Goal: Information Seeking & Learning: Find specific page/section

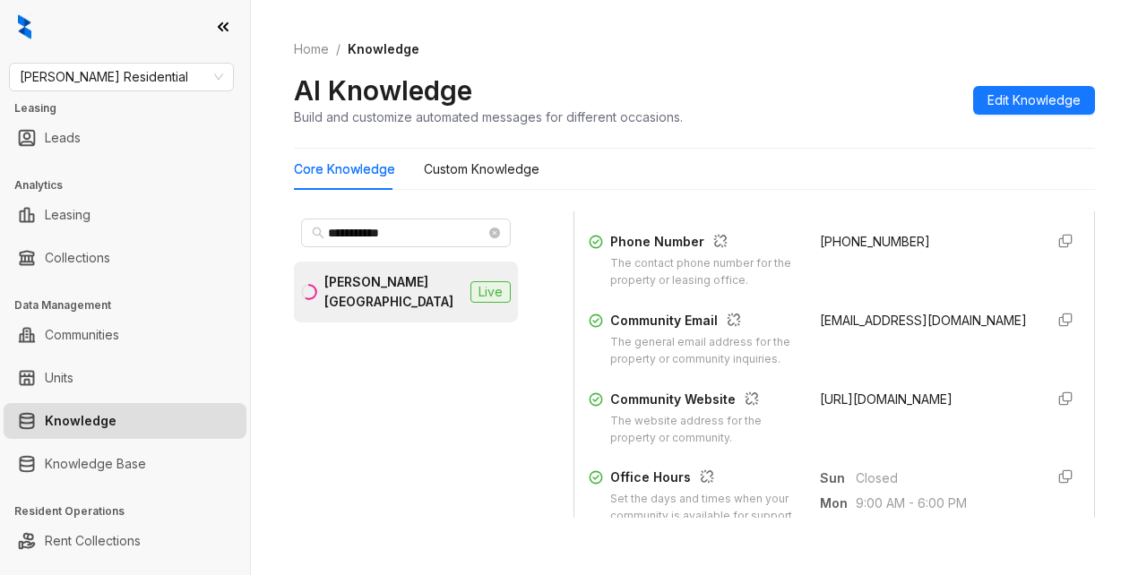
click at [118, 61] on div "Griffis Residential Leasing Leads Analytics Leasing Collections Data Management…" at bounding box center [125, 287] width 250 height 575
click at [134, 74] on span "Griffis Residential" at bounding box center [121, 77] width 203 height 27
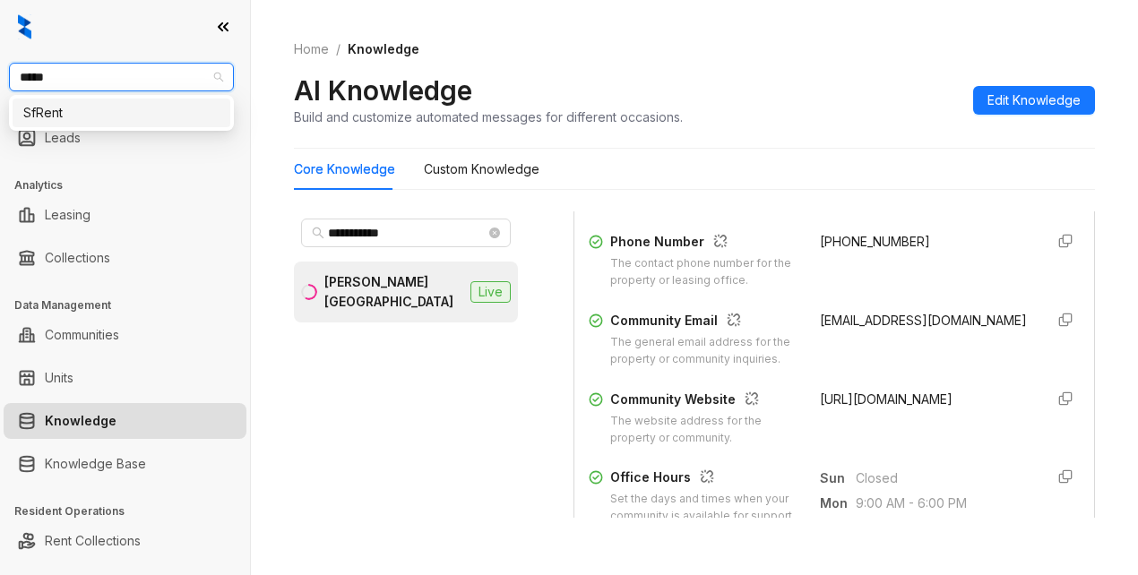
type input "******"
click at [96, 106] on div "SfRent" at bounding box center [121, 113] width 196 height 20
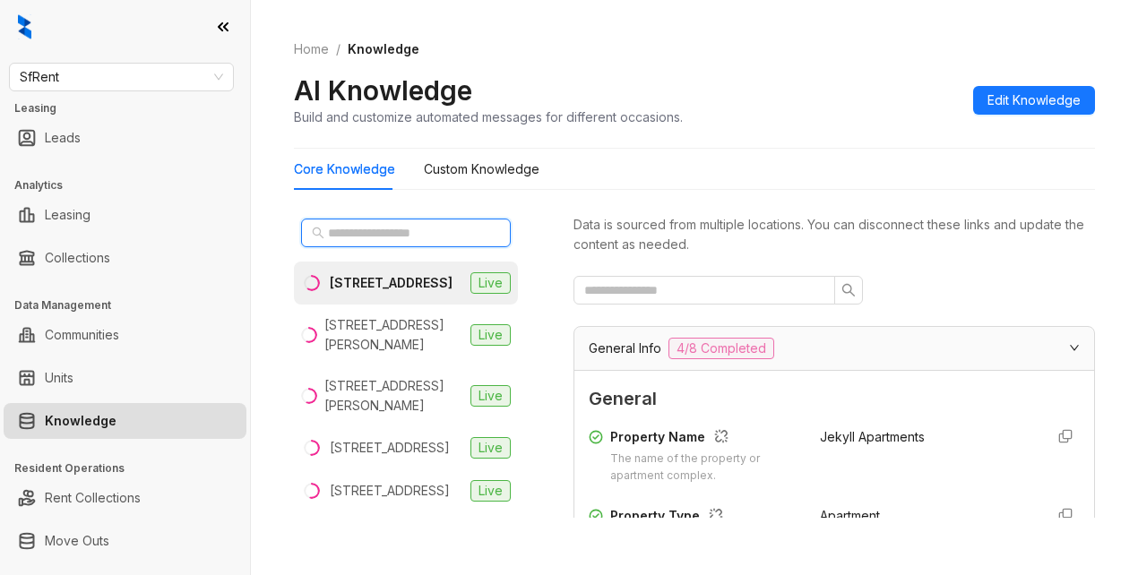
click at [339, 234] on input "text" at bounding box center [407, 233] width 158 height 20
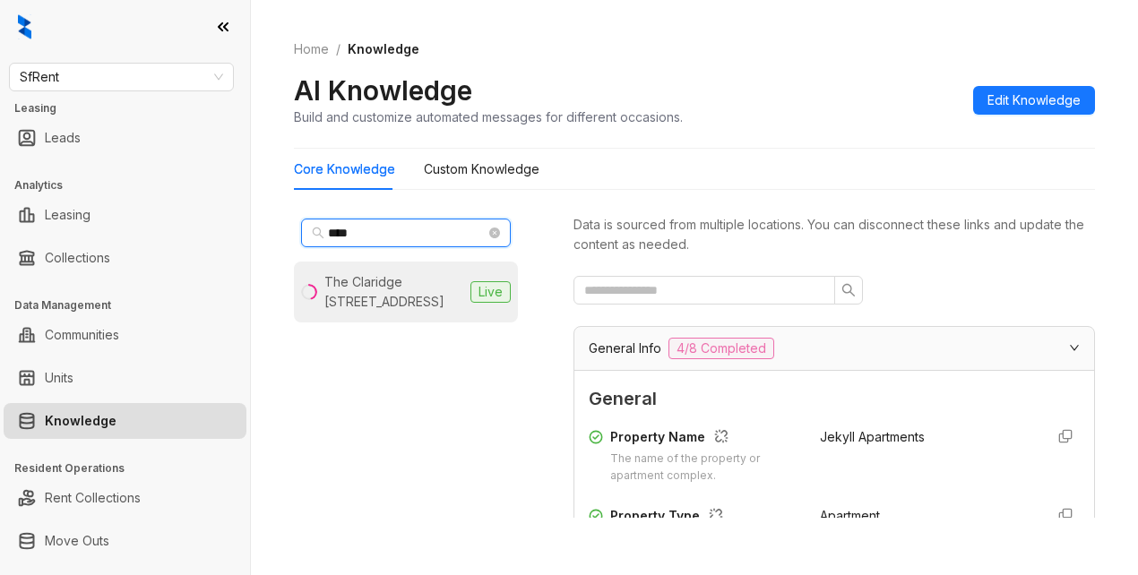
type input "***"
click at [349, 319] on li "The Claridge [STREET_ADDRESS] Live" at bounding box center [406, 292] width 224 height 61
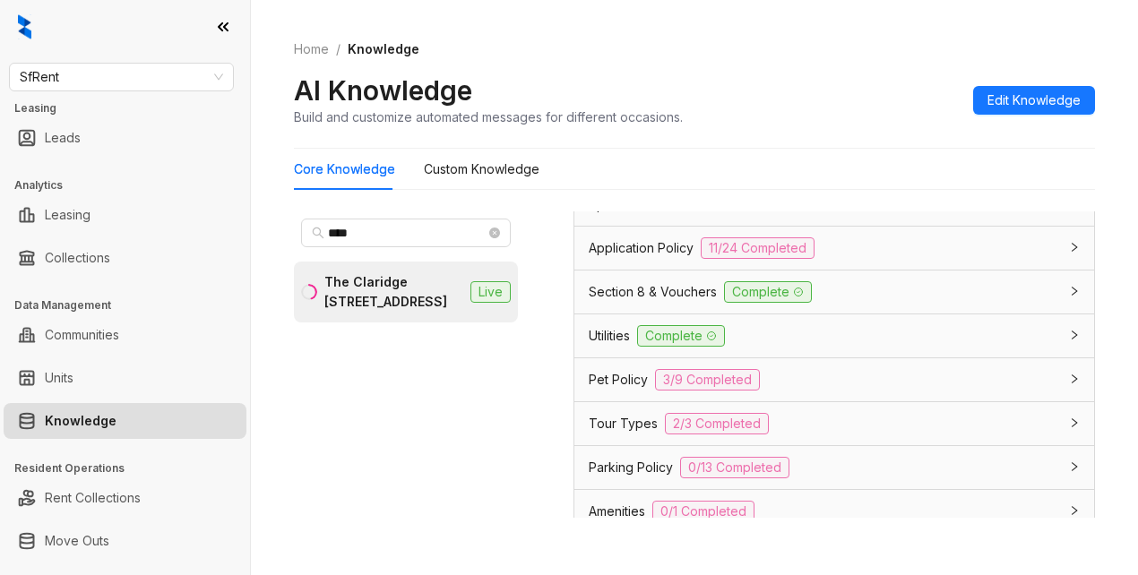
scroll to position [1345, 0]
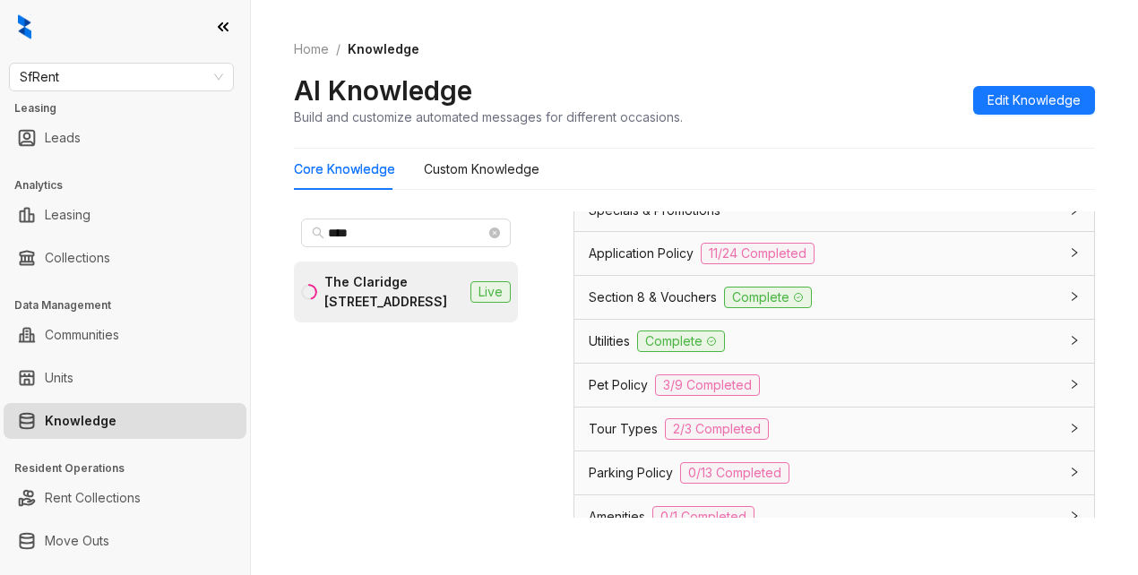
click at [644, 264] on span "Application Policy" at bounding box center [641, 254] width 105 height 20
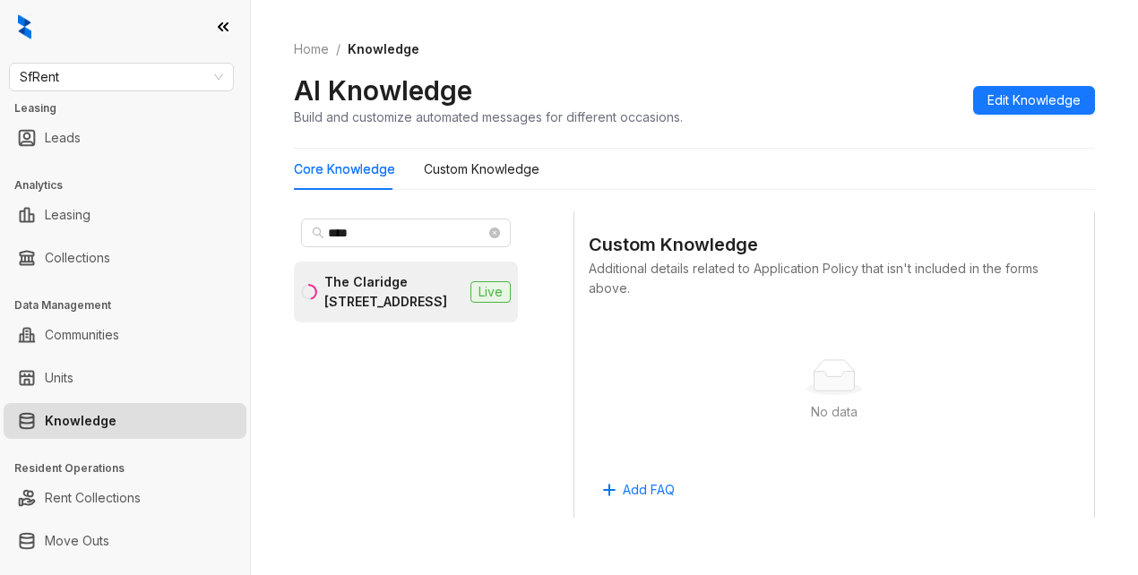
scroll to position [3137, 0]
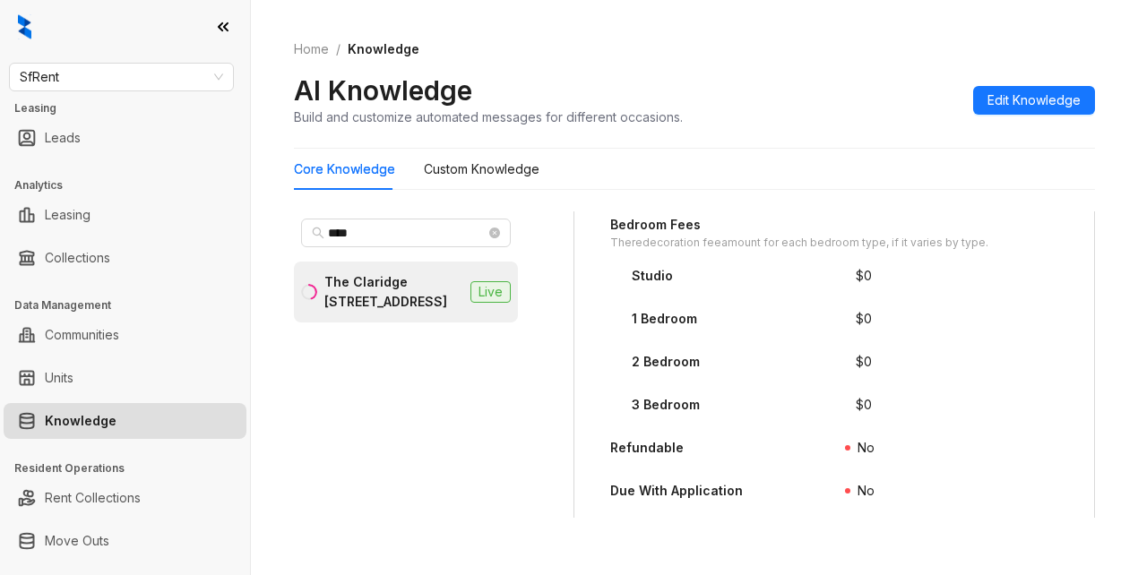
drag, startPoint x: 845, startPoint y: 43, endPoint x: 859, endPoint y: 0, distance: 45.1
click at [852, 33] on div "Home / Knowledge AI Knowledge Build and customize automated messages for differ…" at bounding box center [694, 83] width 801 height 131
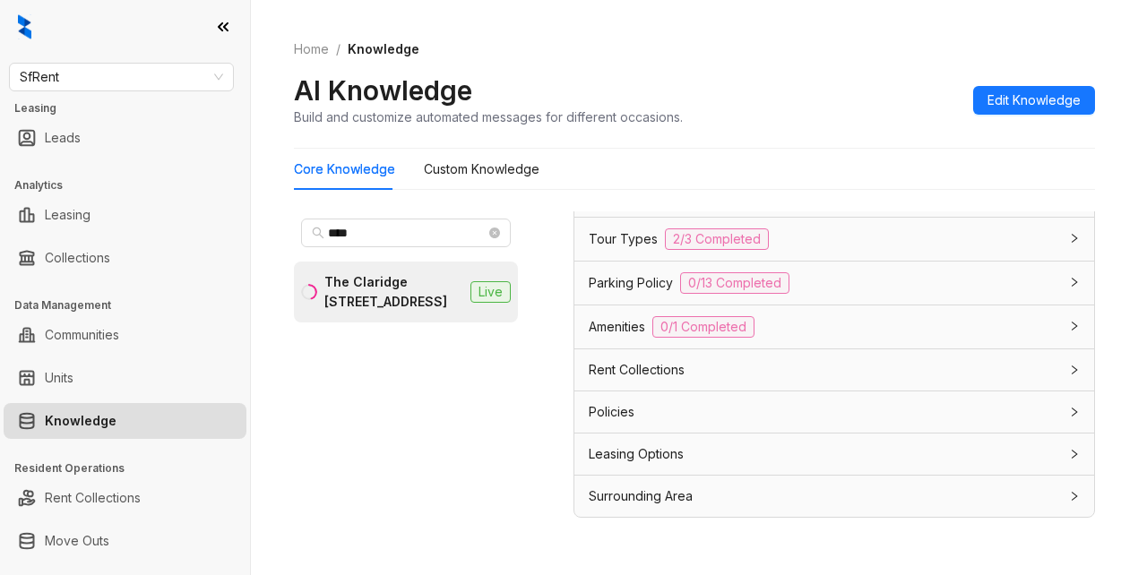
scroll to position [3994, 0]
click at [451, 175] on Knowledge "Custom Knowledge" at bounding box center [482, 170] width 116 height 20
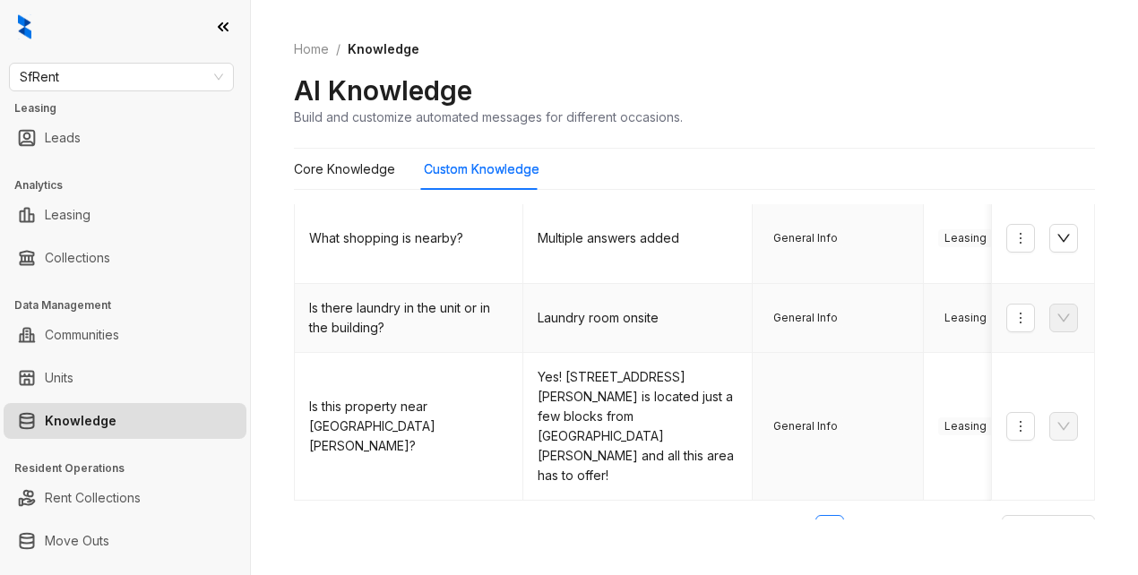
scroll to position [765, 0]
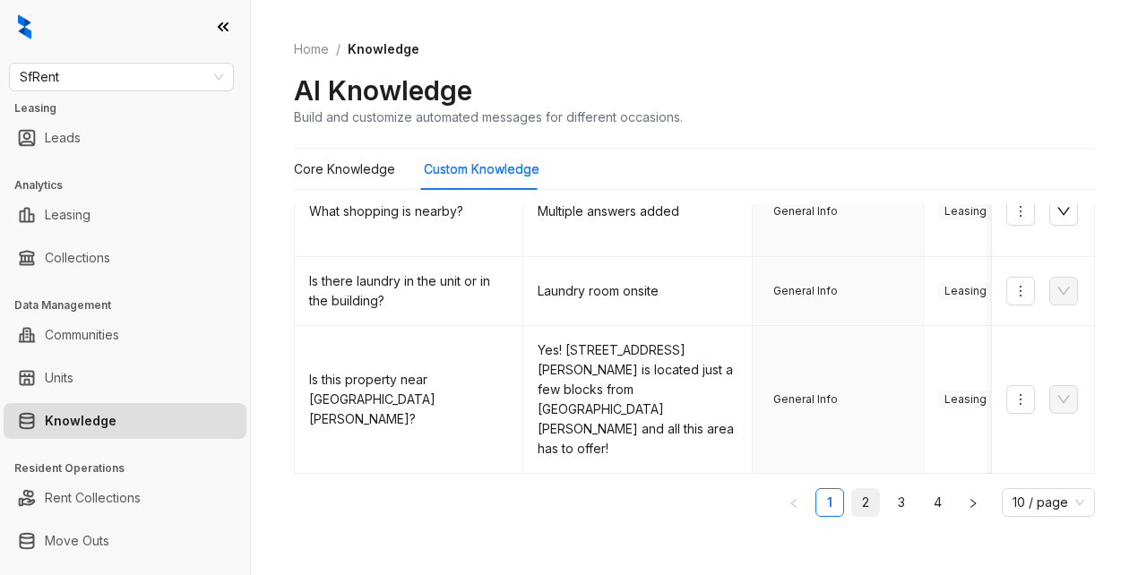
click at [852, 489] on link "2" at bounding box center [865, 502] width 27 height 27
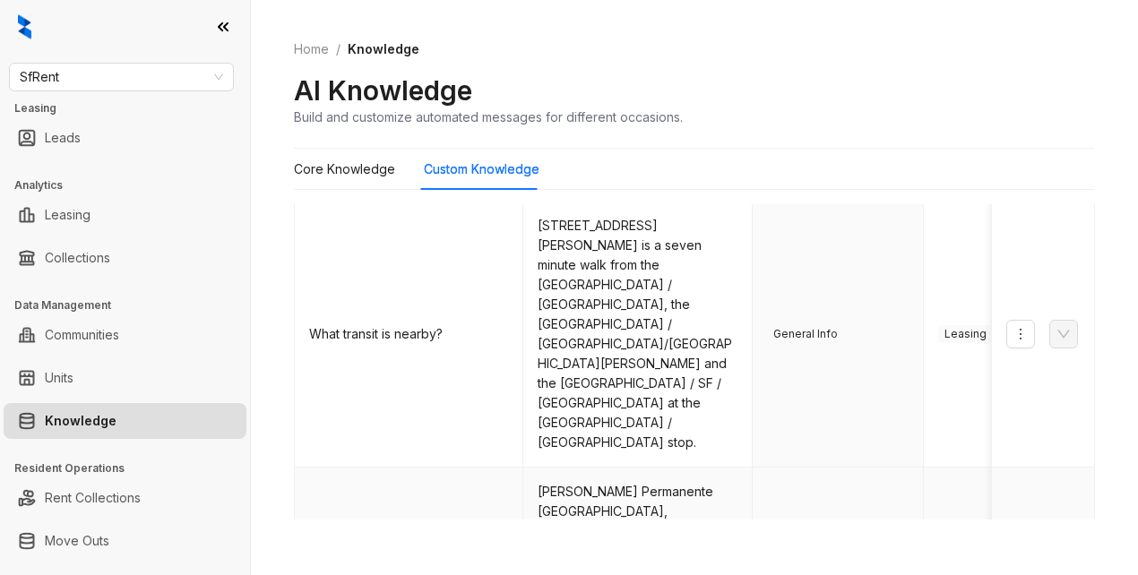
scroll to position [883, 0]
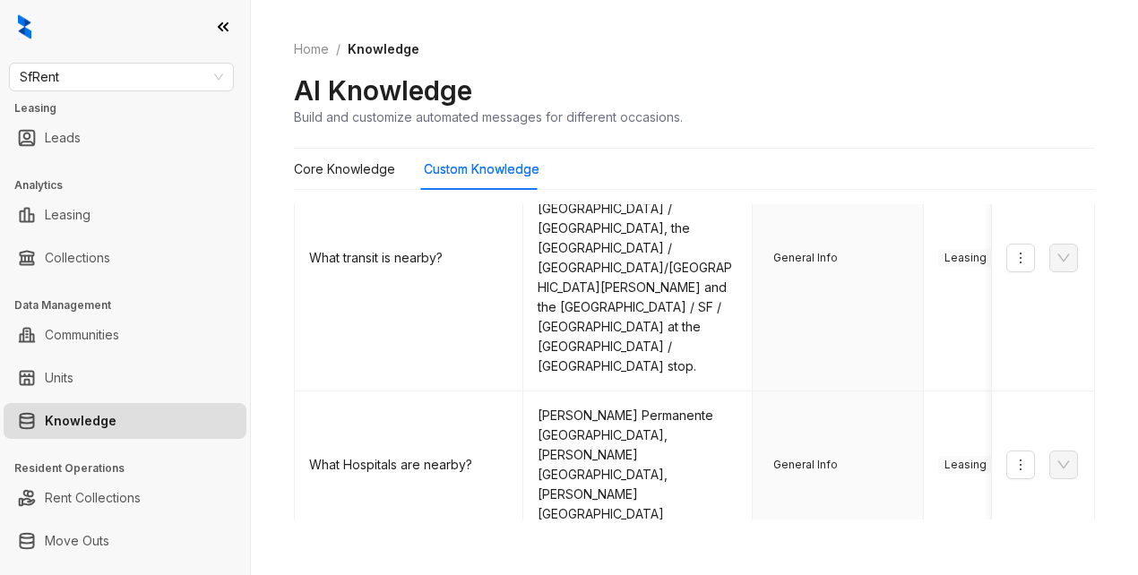
drag, startPoint x: 878, startPoint y: 493, endPoint x: 889, endPoint y: 491, distance: 10.9
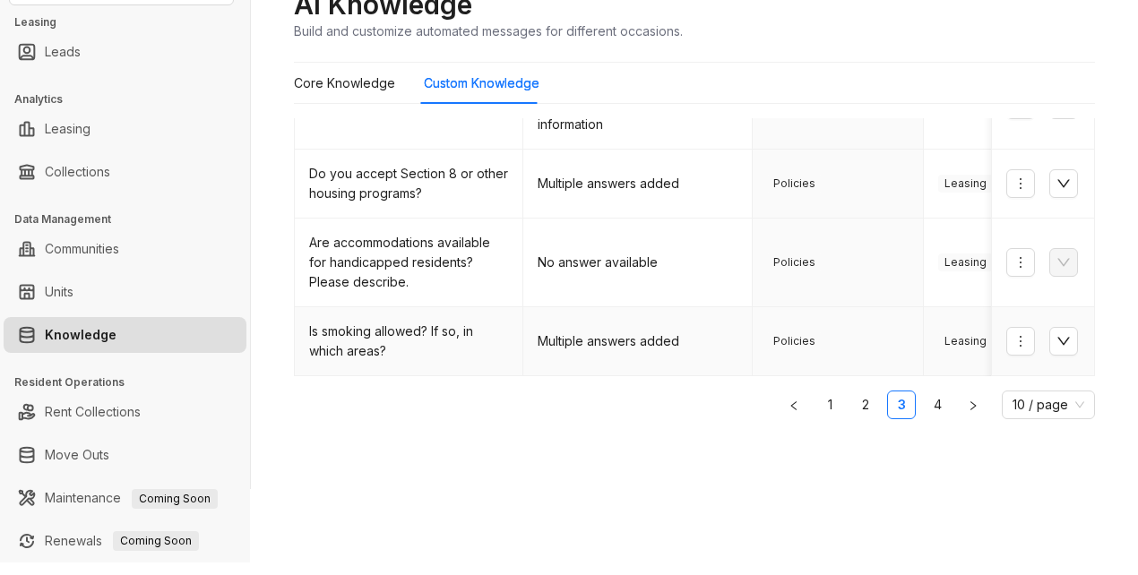
scroll to position [90, 0]
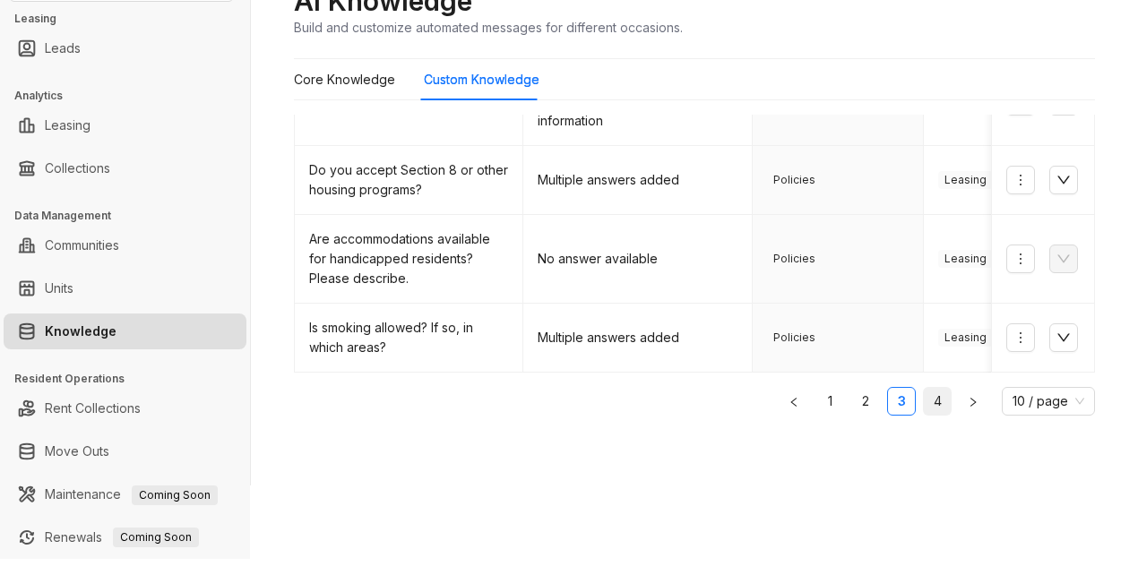
click at [924, 409] on link "4" at bounding box center [937, 401] width 27 height 27
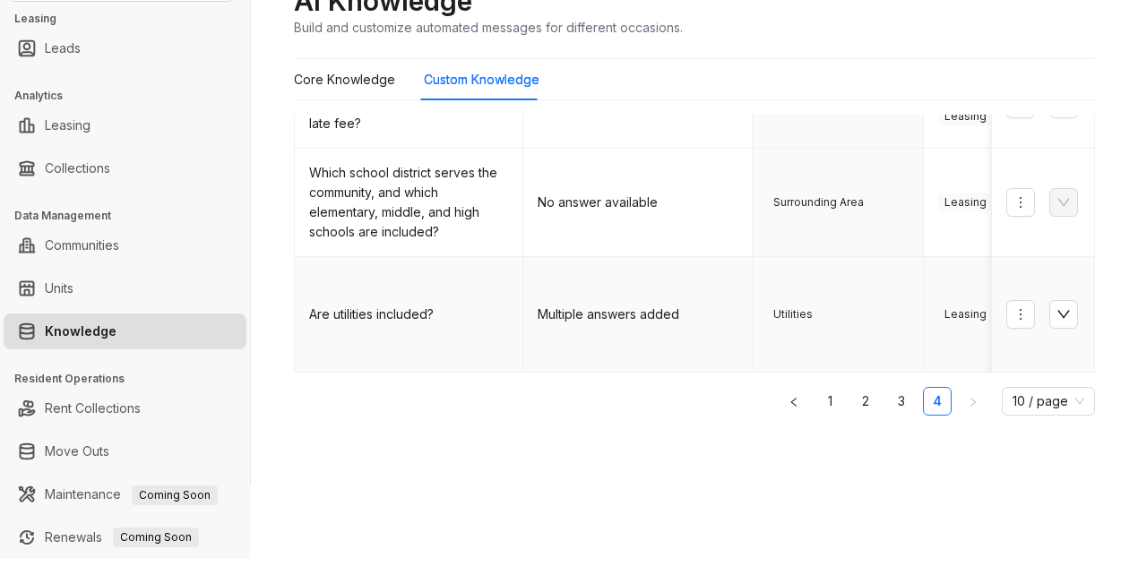
scroll to position [757, 0]
click at [740, 86] on div "Core Knowledge Custom Knowledge" at bounding box center [694, 79] width 801 height 41
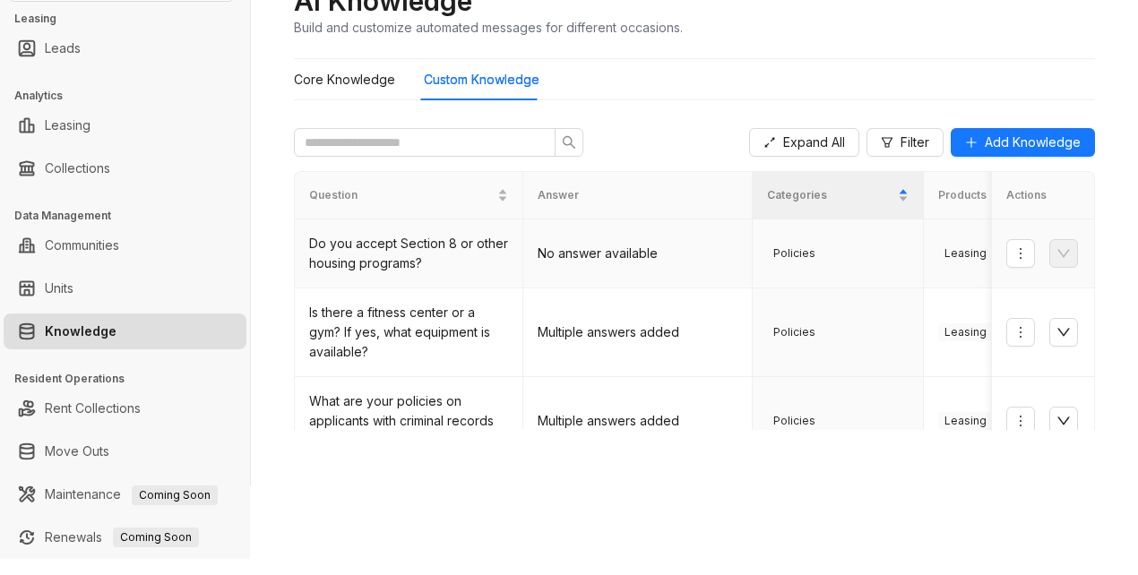
scroll to position [0, 0]
click at [778, 33] on div "AI Knowledge Build and customize automated messages for different occasions." at bounding box center [694, 10] width 801 height 53
click at [1057, 335] on icon "down" at bounding box center [1064, 333] width 14 height 14
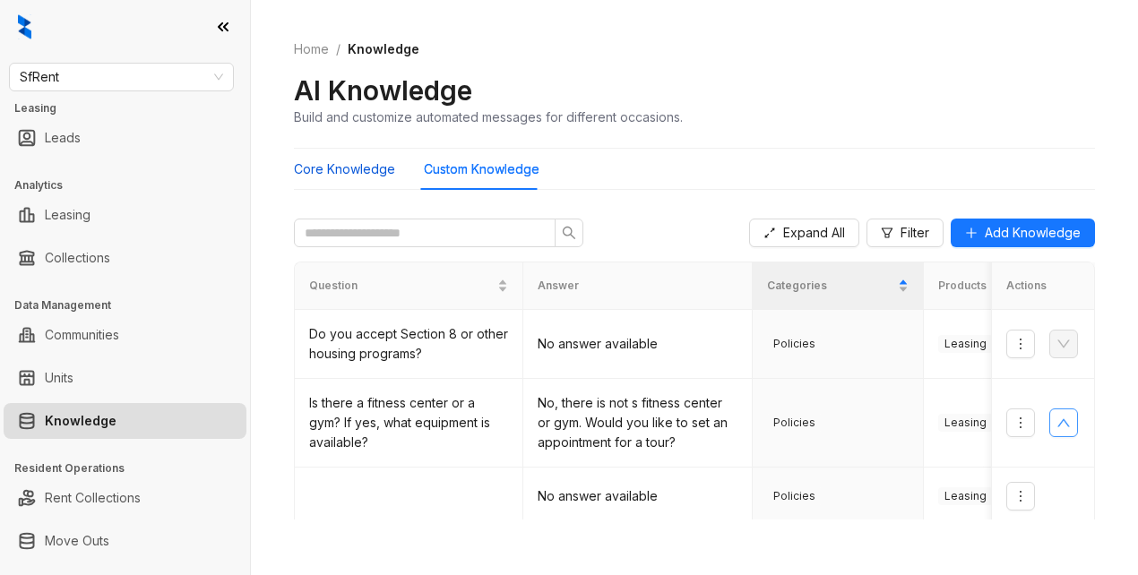
click at [350, 171] on Knowledge "Core Knowledge" at bounding box center [344, 170] width 101 height 20
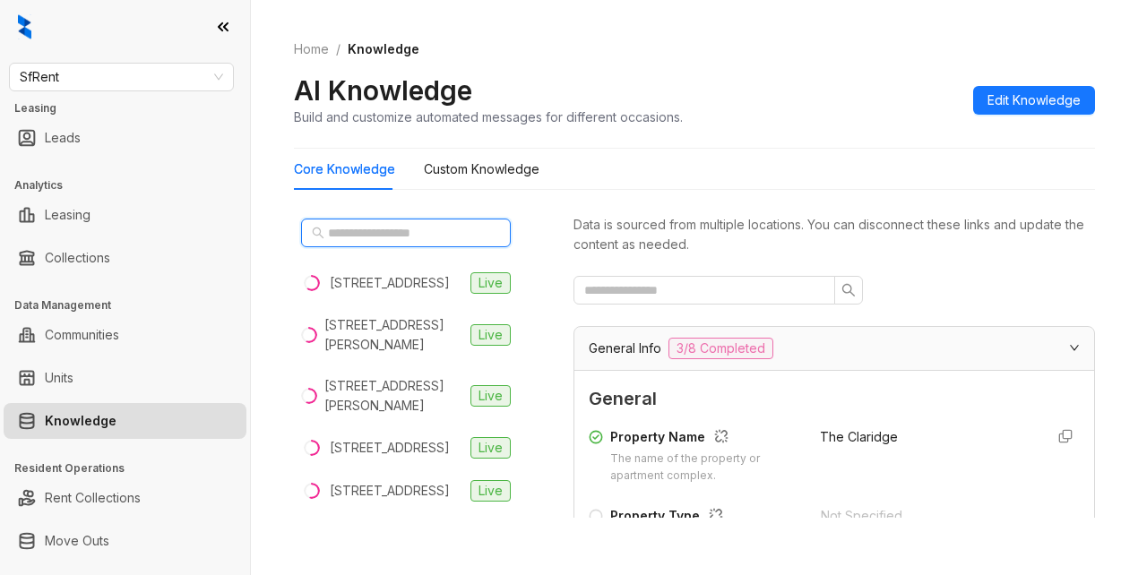
click at [366, 237] on input "text" at bounding box center [407, 233] width 158 height 20
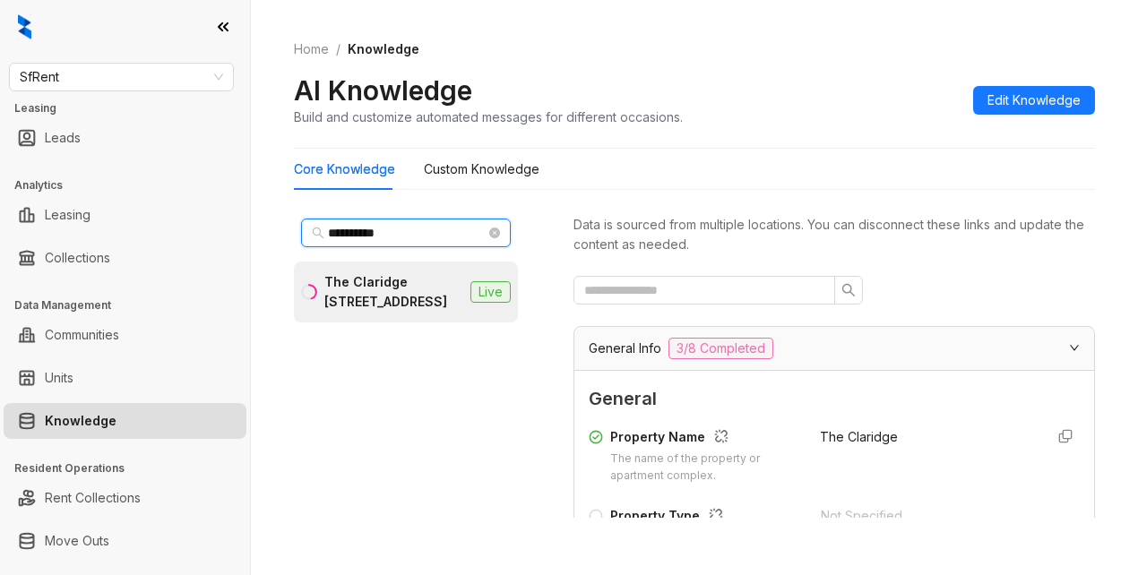
type input "**********"
click at [380, 290] on div "The Claridge [STREET_ADDRESS]" at bounding box center [393, 291] width 139 height 39
click at [940, 267] on div "Data is sourced from multiple locations. You can disconnect these links and upd…" at bounding box center [835, 365] width 522 height 307
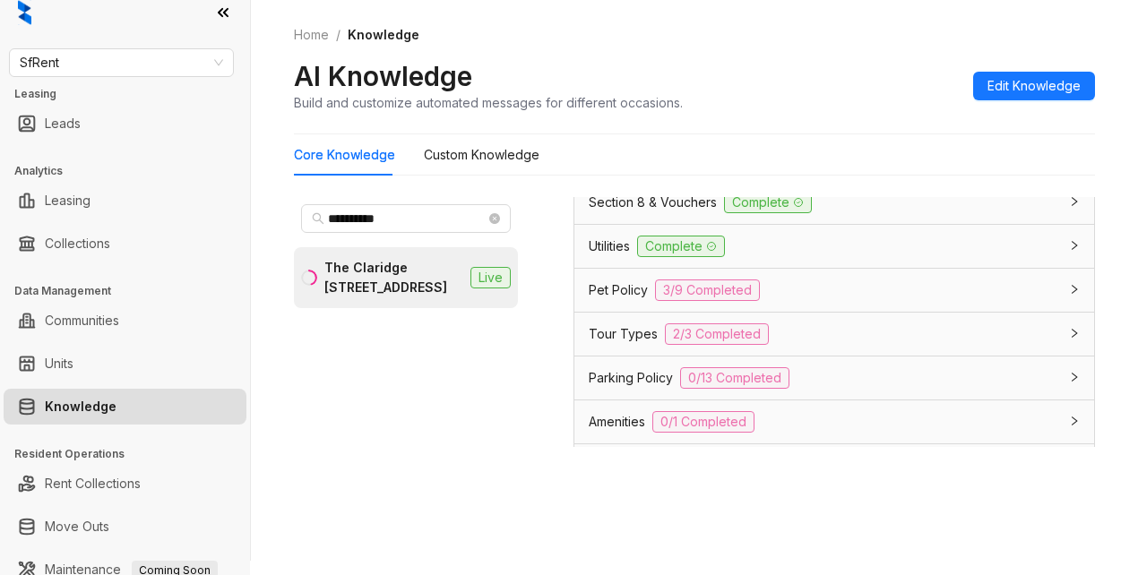
scroll to position [1230, 0]
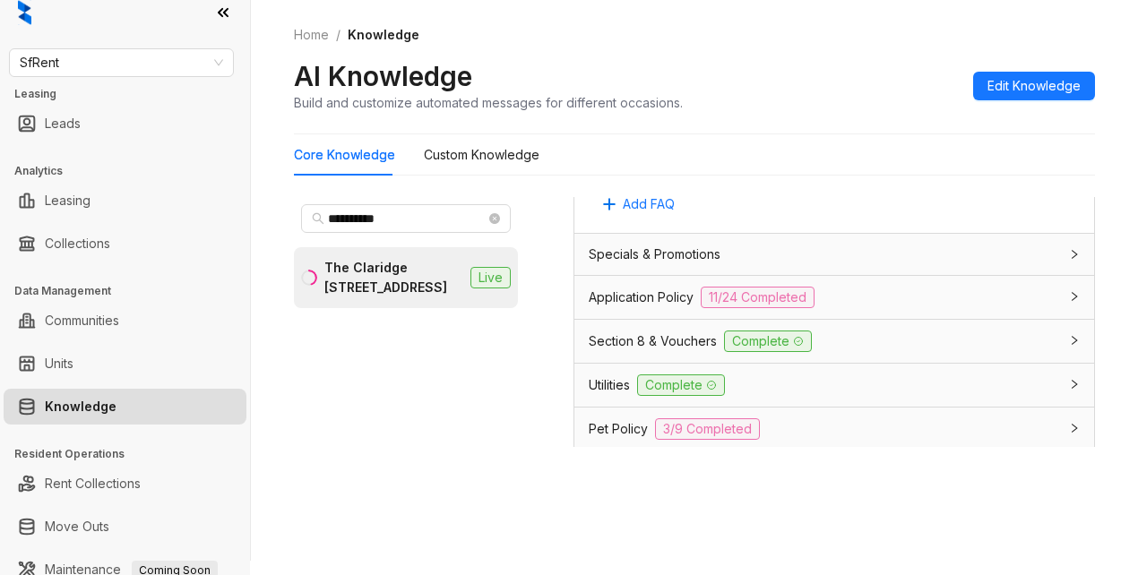
click at [612, 307] on span "Application Policy" at bounding box center [641, 298] width 105 height 20
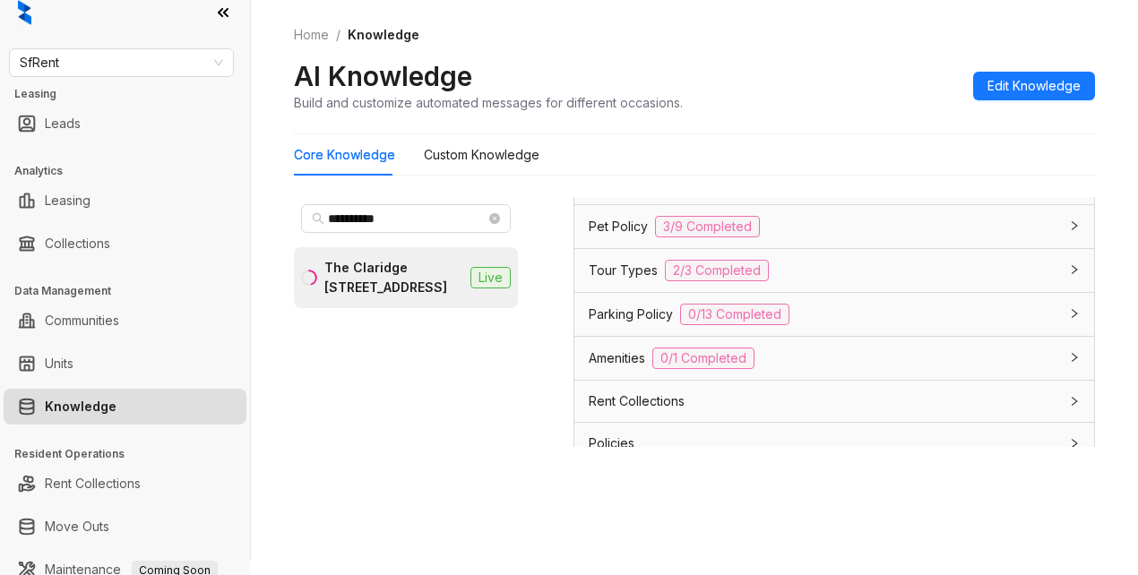
scroll to position [3829, 0]
click at [619, 195] on div "**********" at bounding box center [694, 354] width 801 height 329
click at [622, 147] on span "Section 8 & Vouchers" at bounding box center [653, 137] width 128 height 20
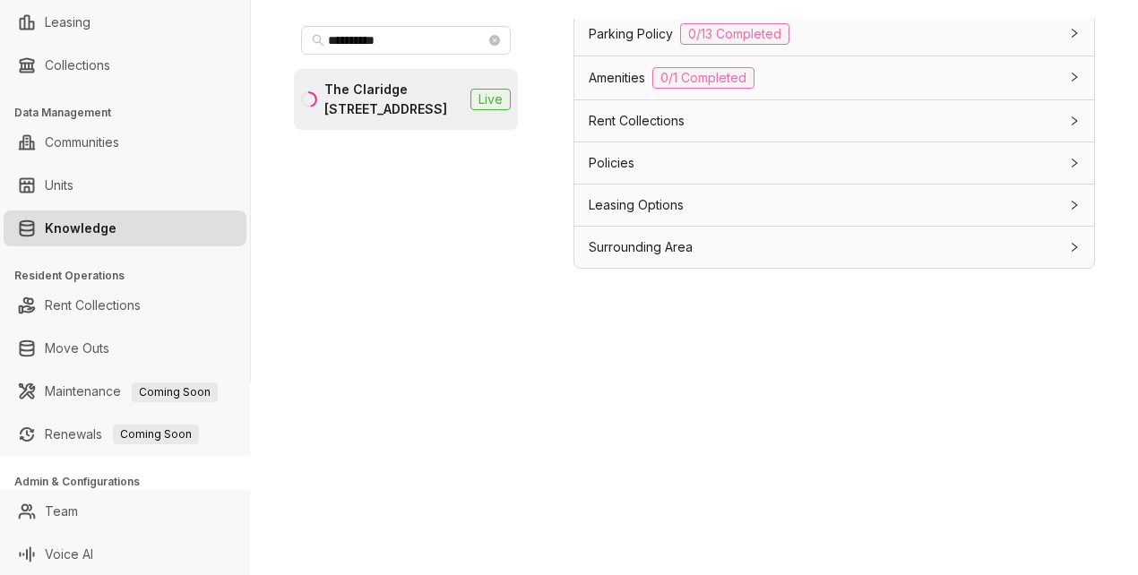
scroll to position [194, 0]
click at [966, 436] on div "**********" at bounding box center [569, 287] width 1138 height 575
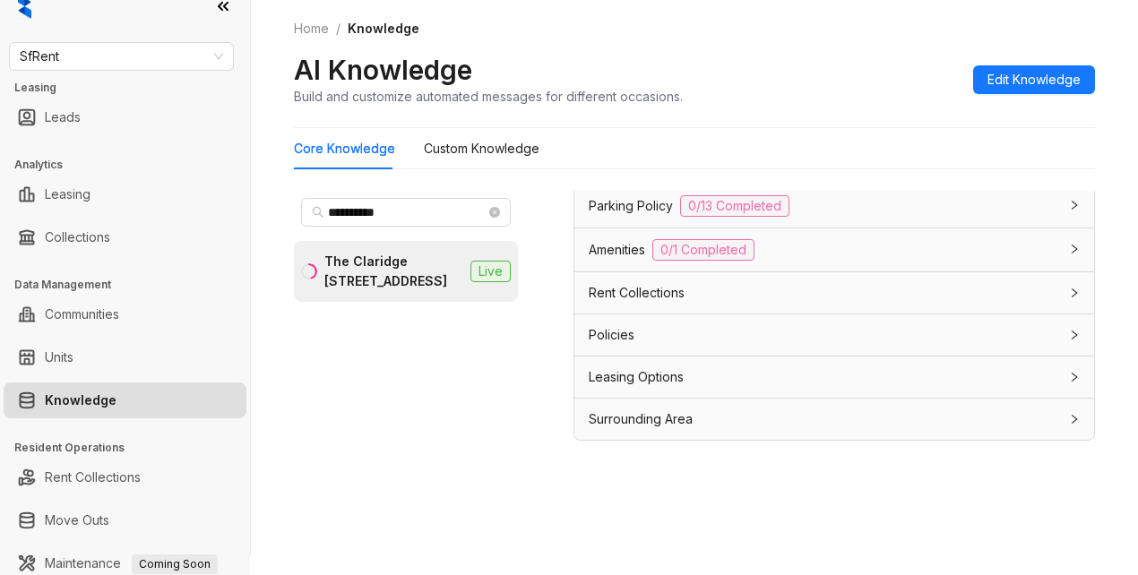
scroll to position [0, 0]
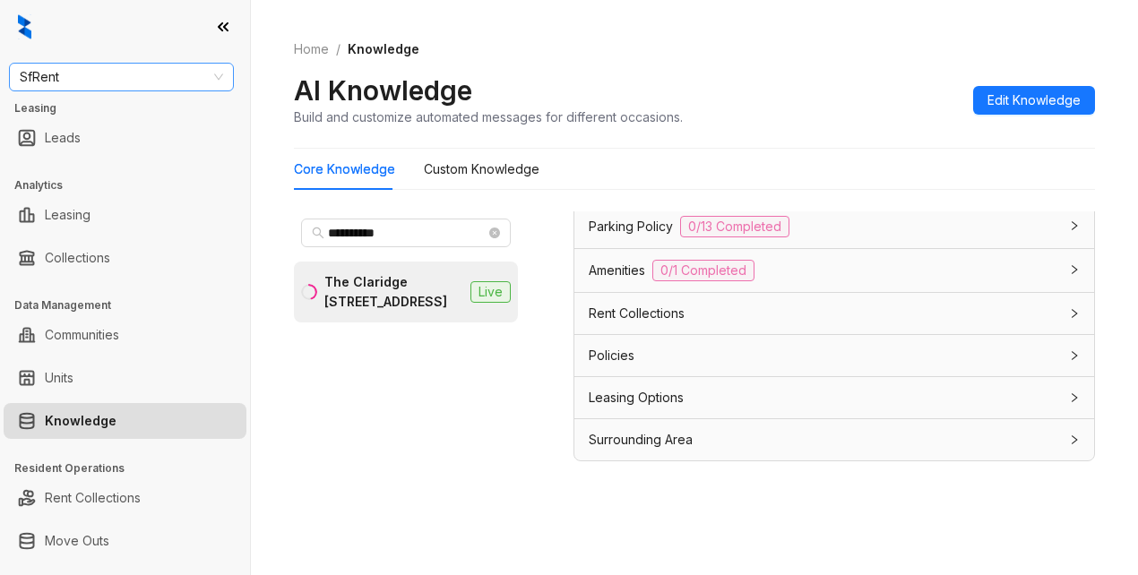
click at [109, 74] on span "SfRent" at bounding box center [121, 77] width 203 height 27
click at [774, 51] on ol "Home / Knowledge" at bounding box center [694, 49] width 801 height 20
click at [137, 75] on span "SfRent" at bounding box center [121, 77] width 203 height 27
type input "*******"
click at [46, 117] on div "Unified Residential" at bounding box center [121, 113] width 196 height 20
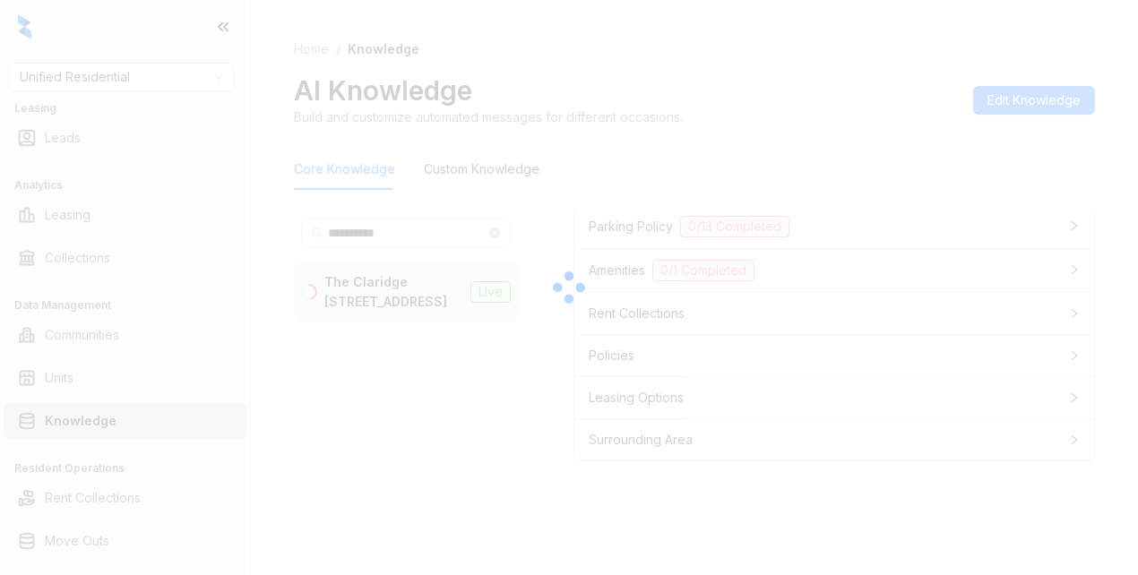
click at [808, 154] on div at bounding box center [569, 287] width 1138 height 575
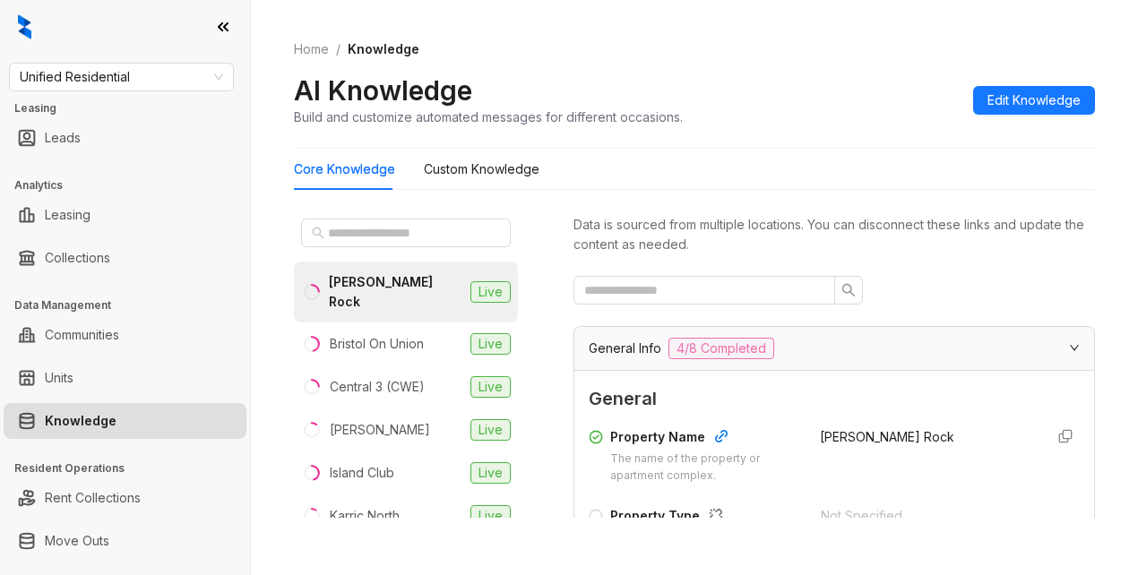
click at [818, 161] on div "Core Knowledge Custom Knowledge" at bounding box center [694, 169] width 801 height 41
click at [395, 236] on input "text" at bounding box center [407, 233] width 158 height 20
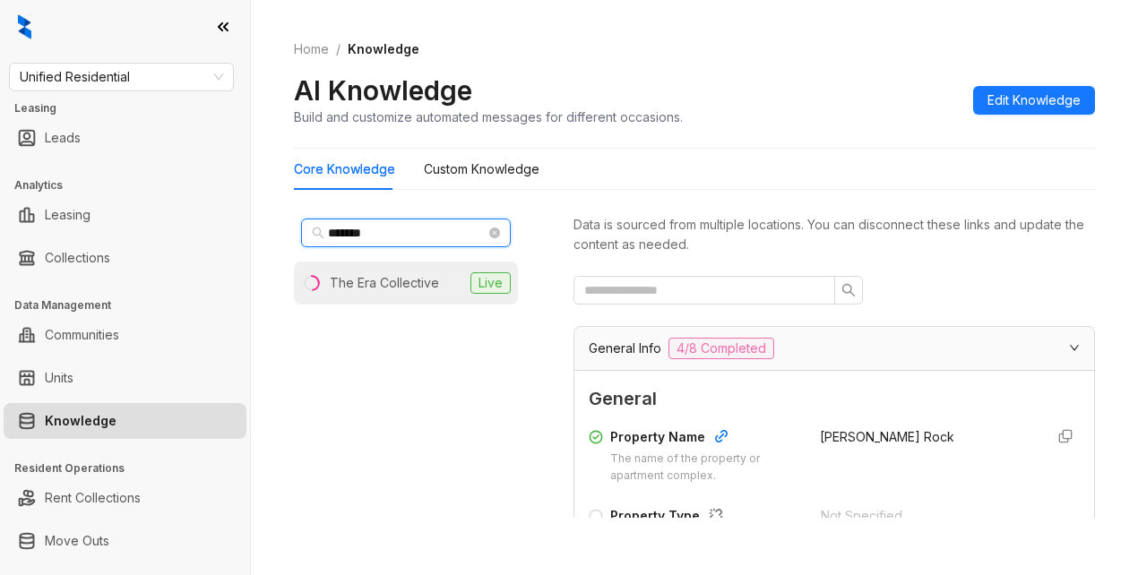
type input "*******"
click at [365, 277] on div "The Era Collective" at bounding box center [384, 283] width 109 height 20
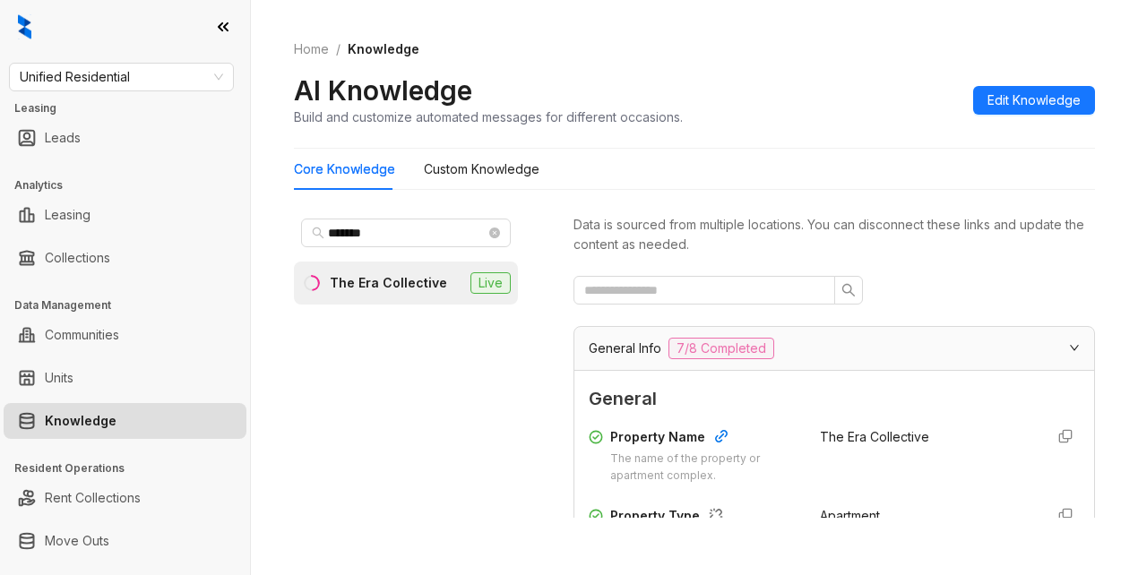
click at [823, 107] on div "AI Knowledge Build and customize automated messages for different occasions. Ed…" at bounding box center [694, 100] width 801 height 53
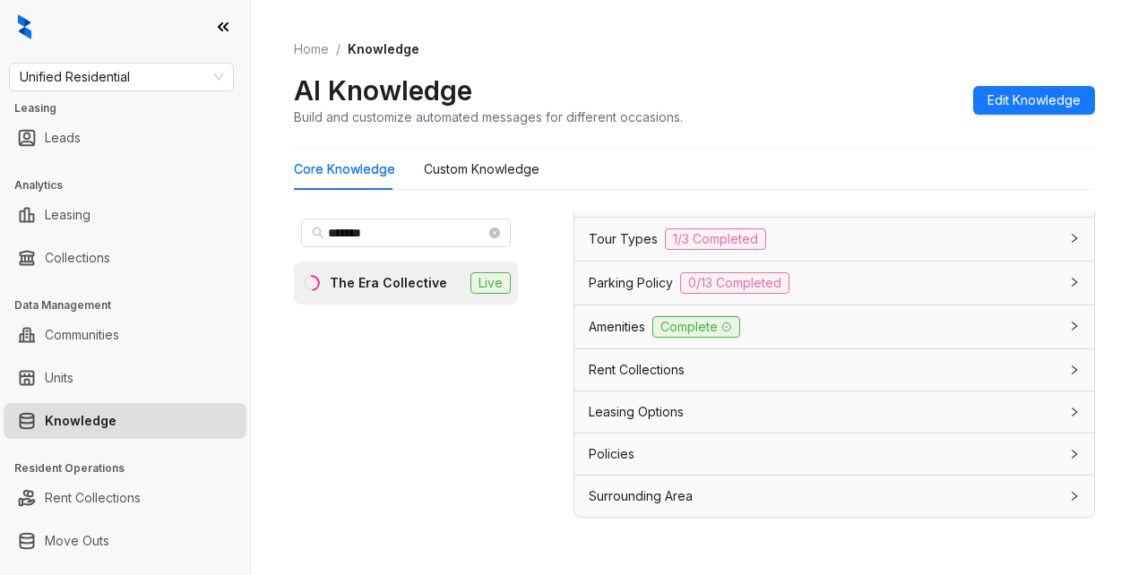
scroll to position [1486, 0]
click at [601, 407] on span "Leasing Options" at bounding box center [636, 412] width 95 height 20
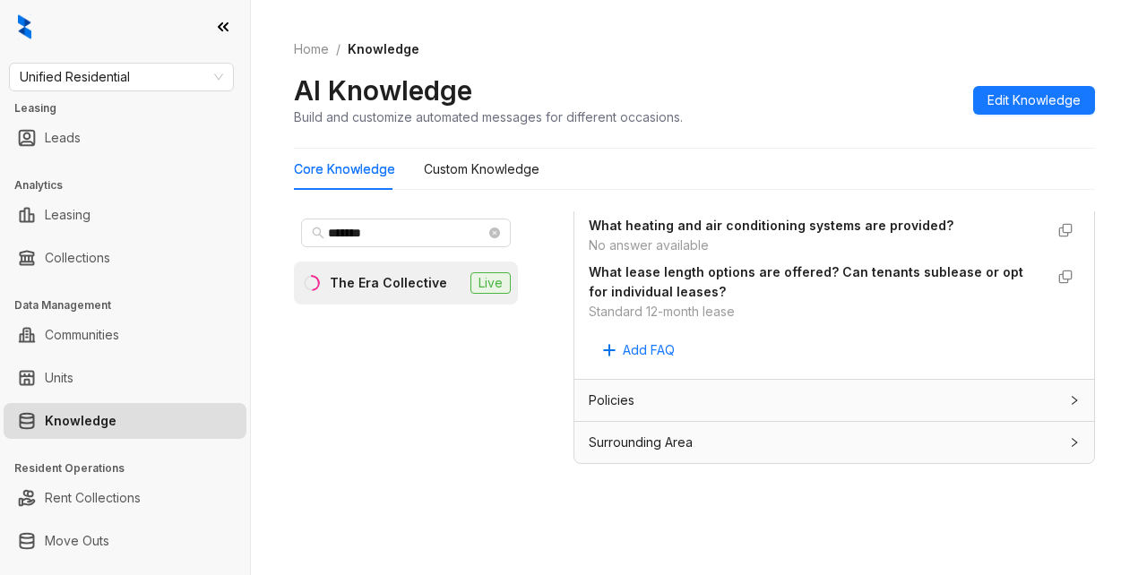
scroll to position [56, 0]
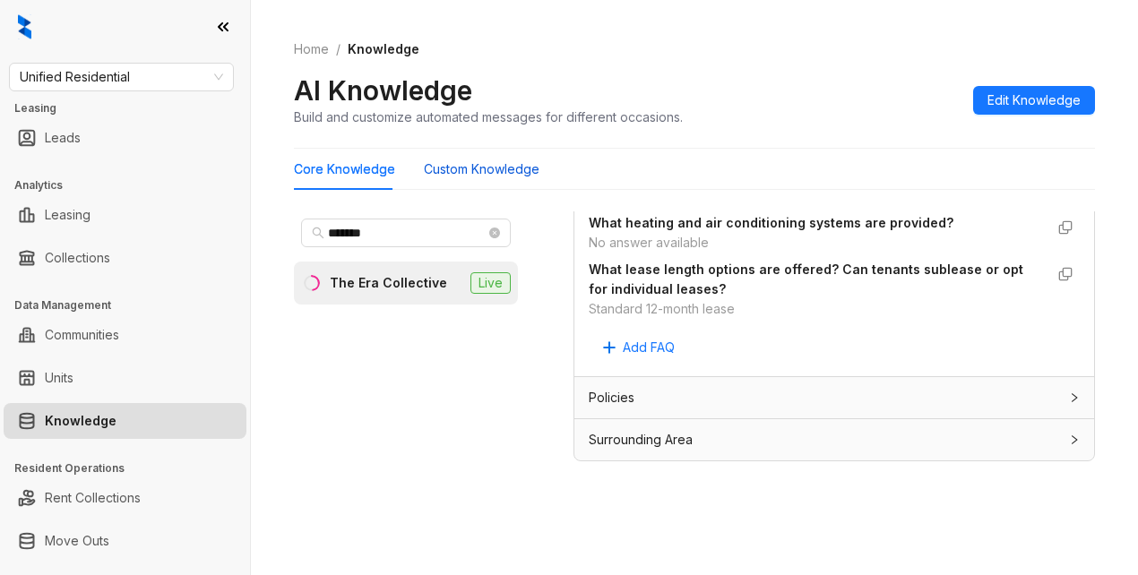
click at [470, 165] on Knowledge "Custom Knowledge" at bounding box center [482, 170] width 116 height 20
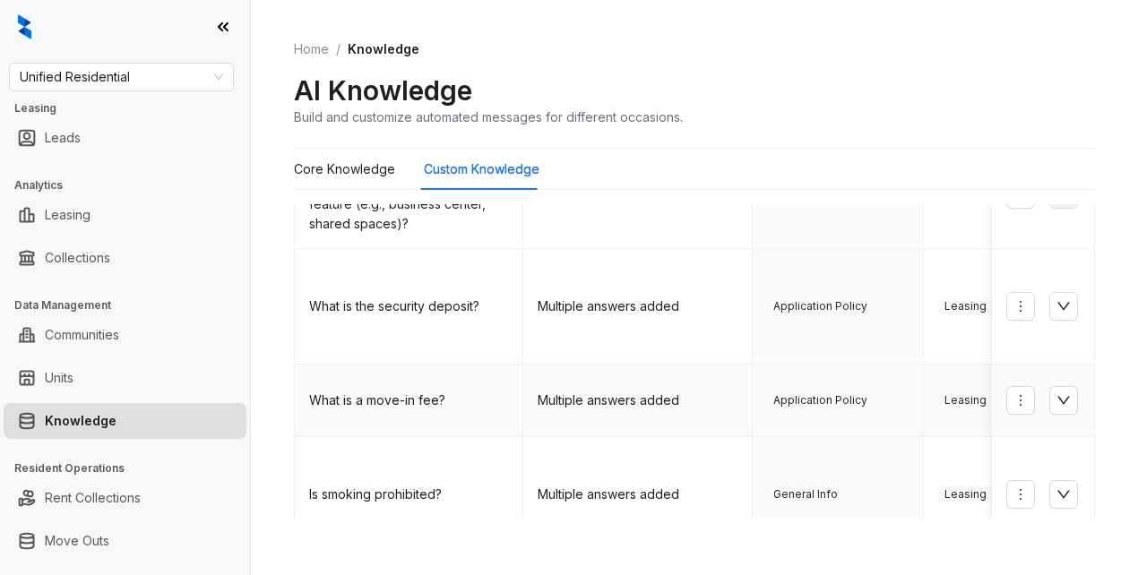
scroll to position [269, 0]
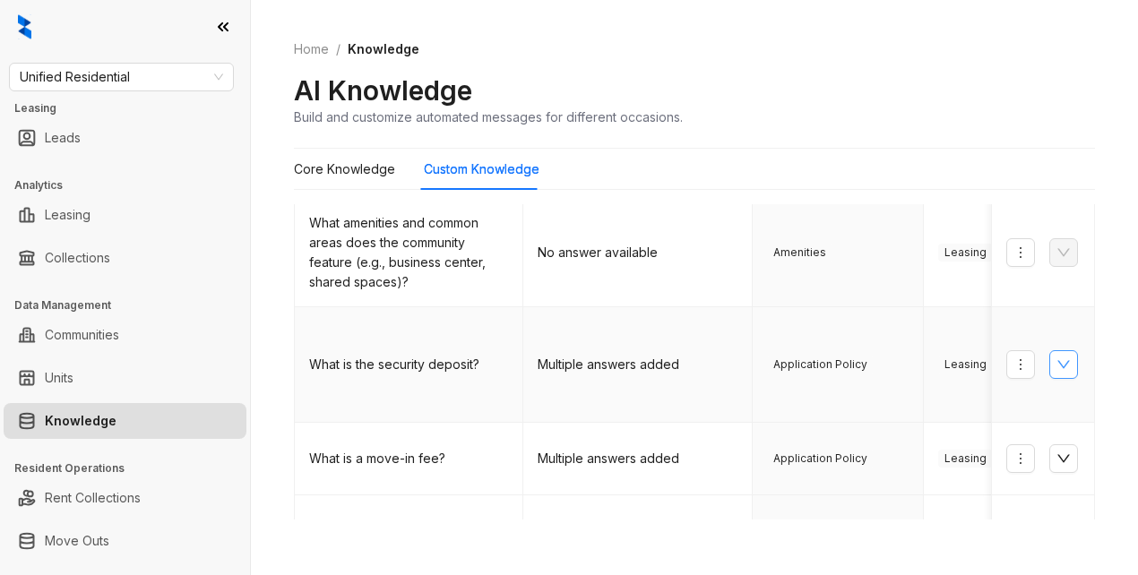
click at [1050, 364] on button "button" at bounding box center [1064, 364] width 29 height 29
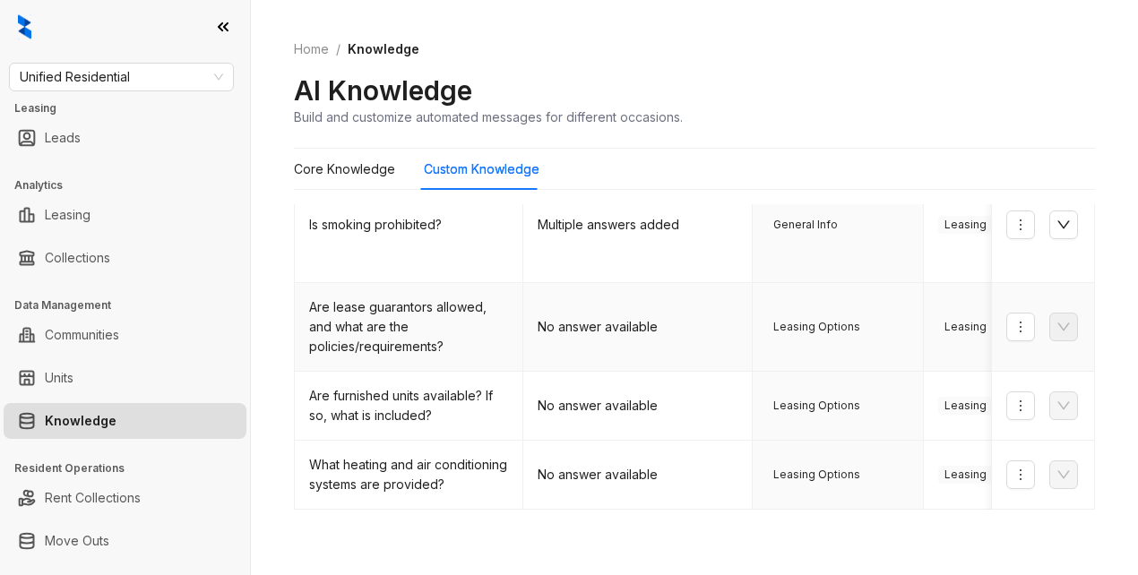
scroll to position [666, 0]
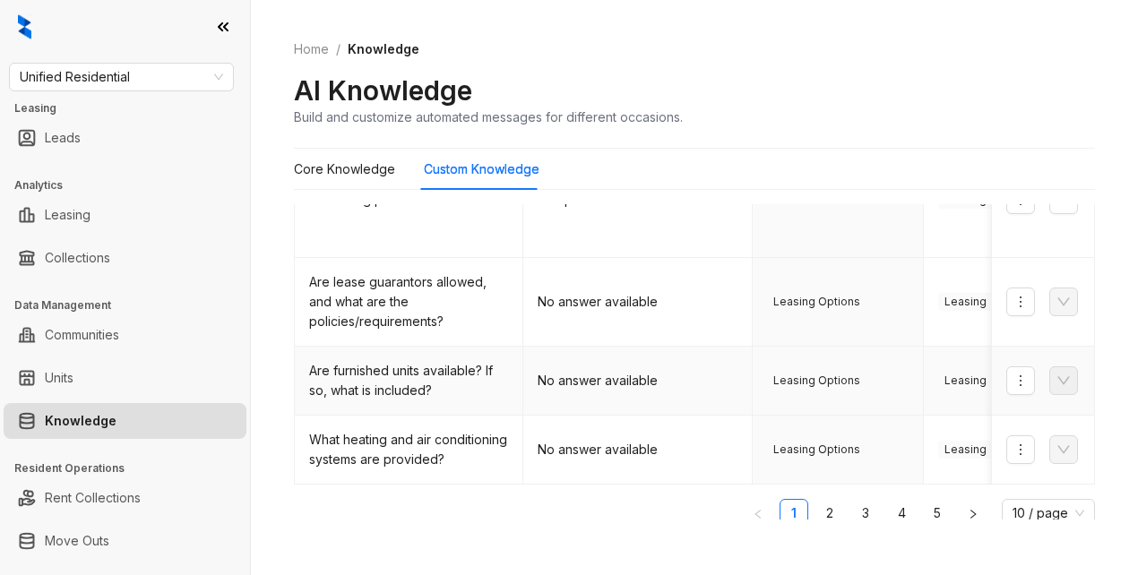
drag, startPoint x: 357, startPoint y: 351, endPoint x: 375, endPoint y: 345, distance: 19.0
click at [359, 361] on div "Are furnished units available? If so, what is included?" at bounding box center [408, 380] width 199 height 39
click at [815, 90] on div "AI Knowledge Build and customize automated messages for different occasions." at bounding box center [694, 100] width 801 height 53
click at [310, 54] on link "Home" at bounding box center [311, 49] width 42 height 20
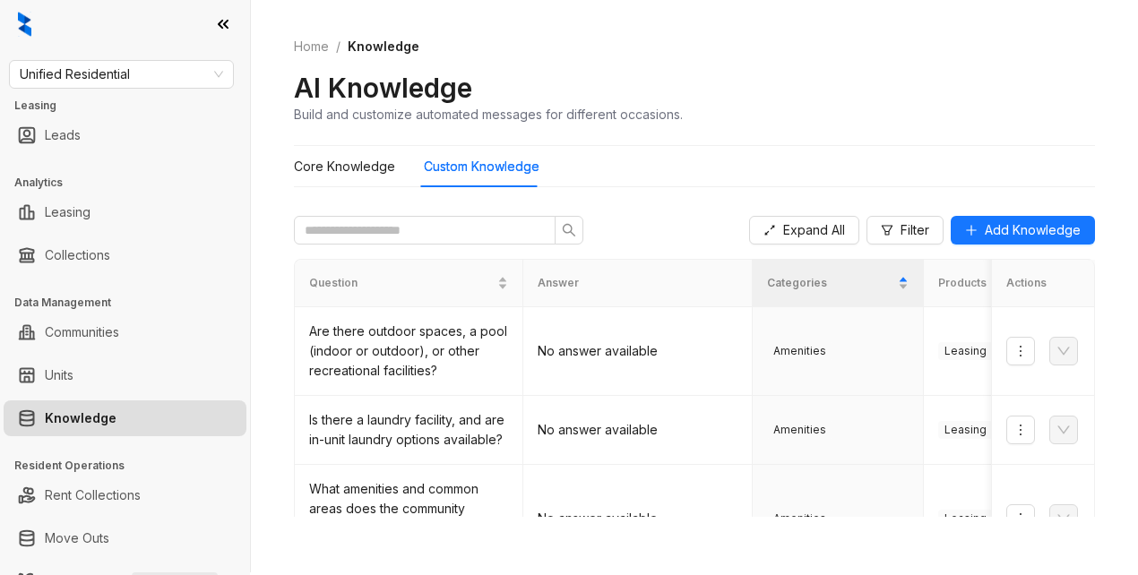
scroll to position [0, 0]
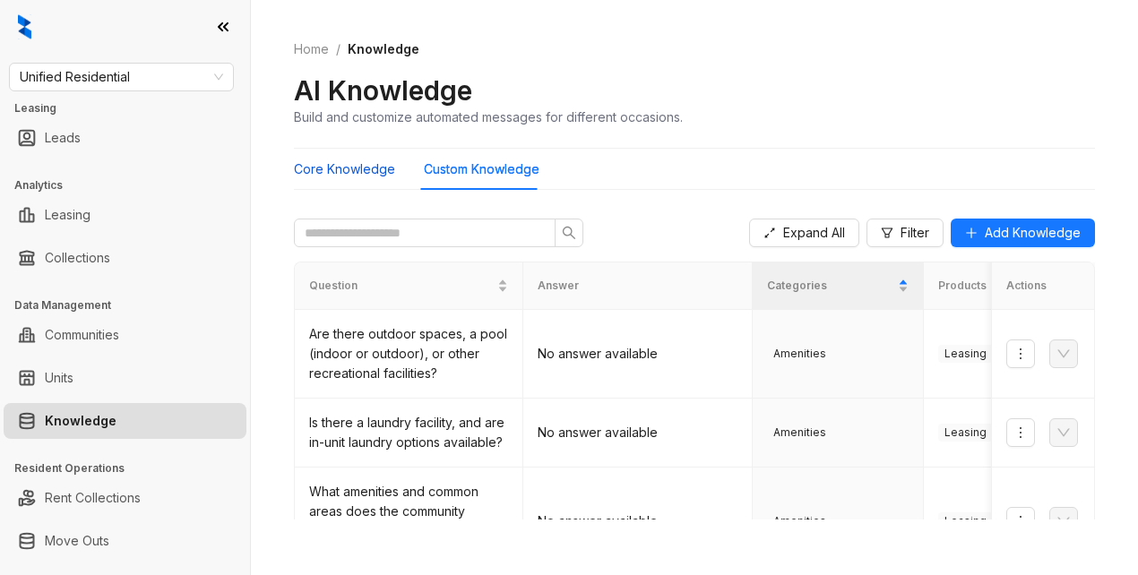
click at [367, 169] on Knowledge "Core Knowledge" at bounding box center [344, 170] width 101 height 20
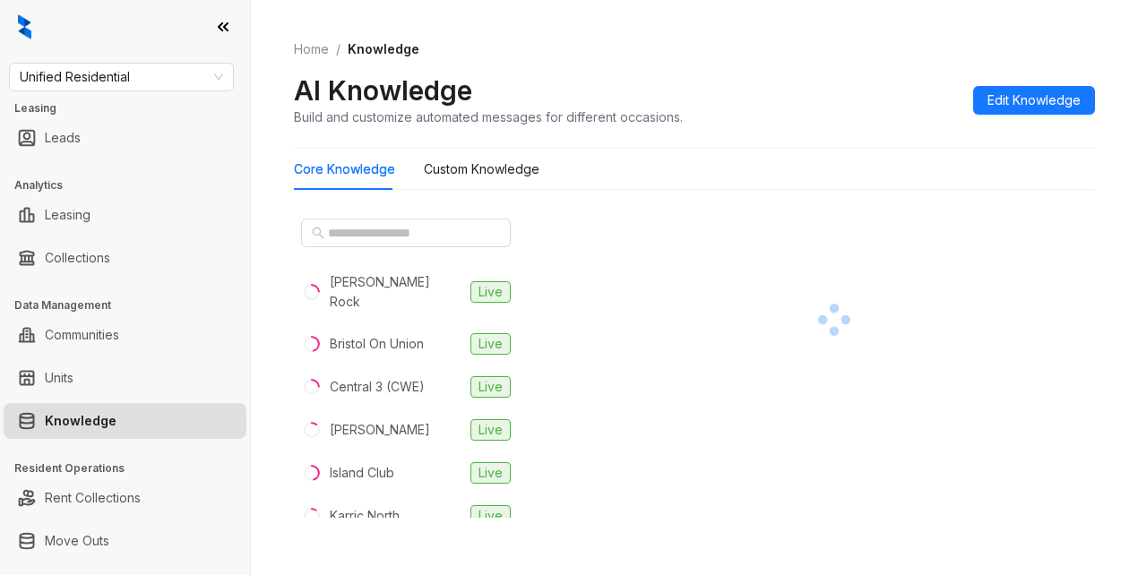
select select "******"
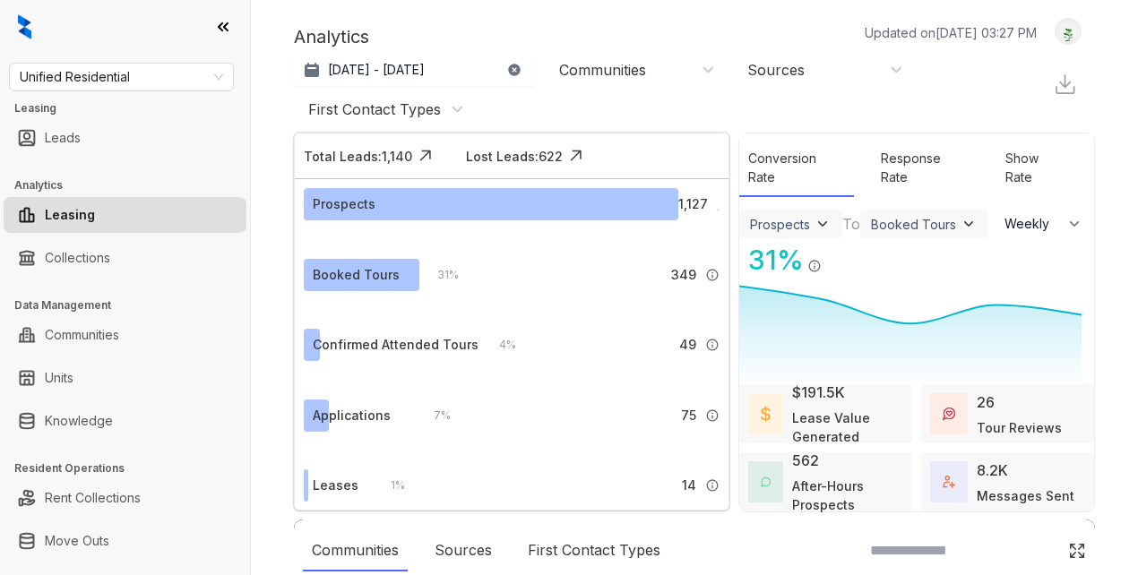
click at [1085, 170] on div "Analytics Updated on Sep 13, 2025, 03:27 PM Aug 13, 2025 - Sep 12, 2025 Today L…" at bounding box center [694, 287] width 887 height 575
click at [72, 425] on link "Knowledge" at bounding box center [79, 421] width 68 height 36
